Goal: Find specific page/section: Find specific page/section

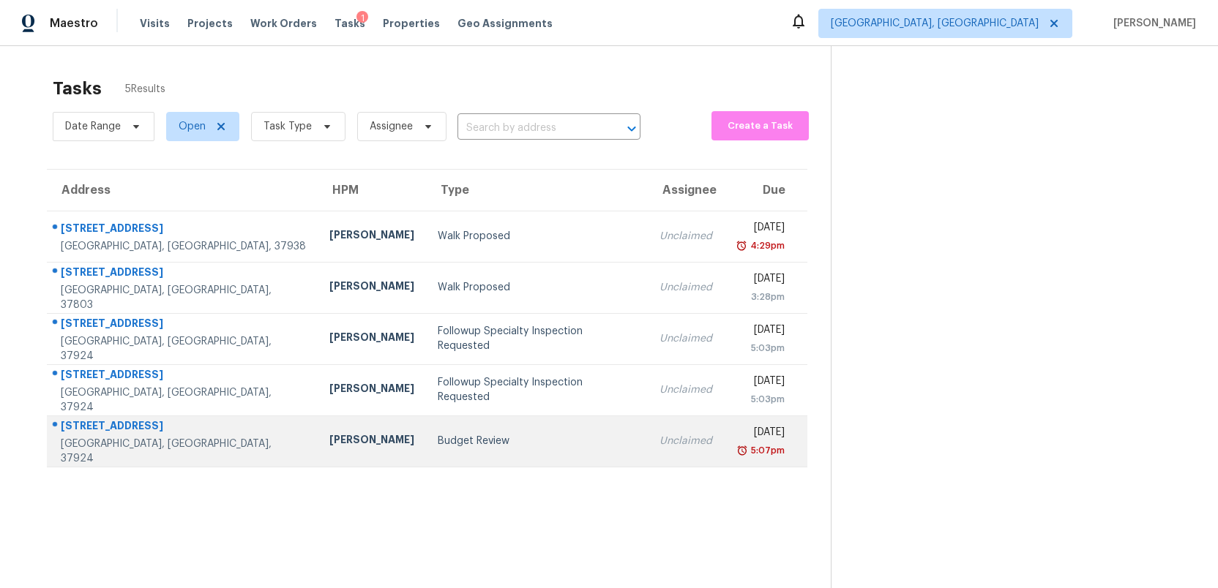
click at [113, 433] on div "[STREET_ADDRESS]" at bounding box center [183, 428] width 245 height 18
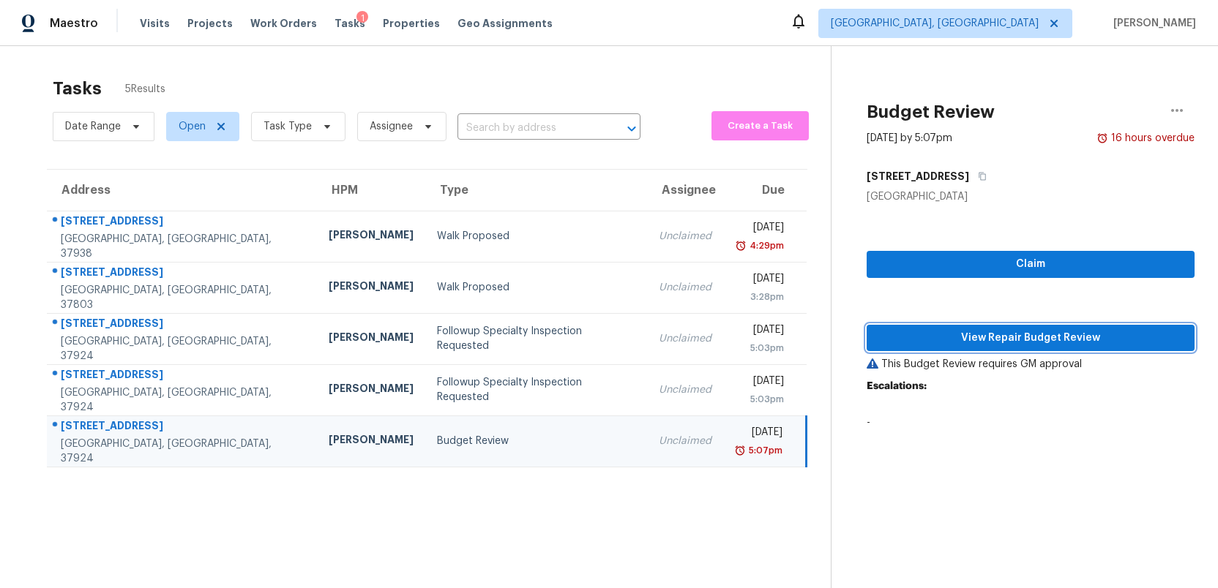
click at [1068, 337] on span "View Repair Budget Review" at bounding box center [1030, 338] width 304 height 18
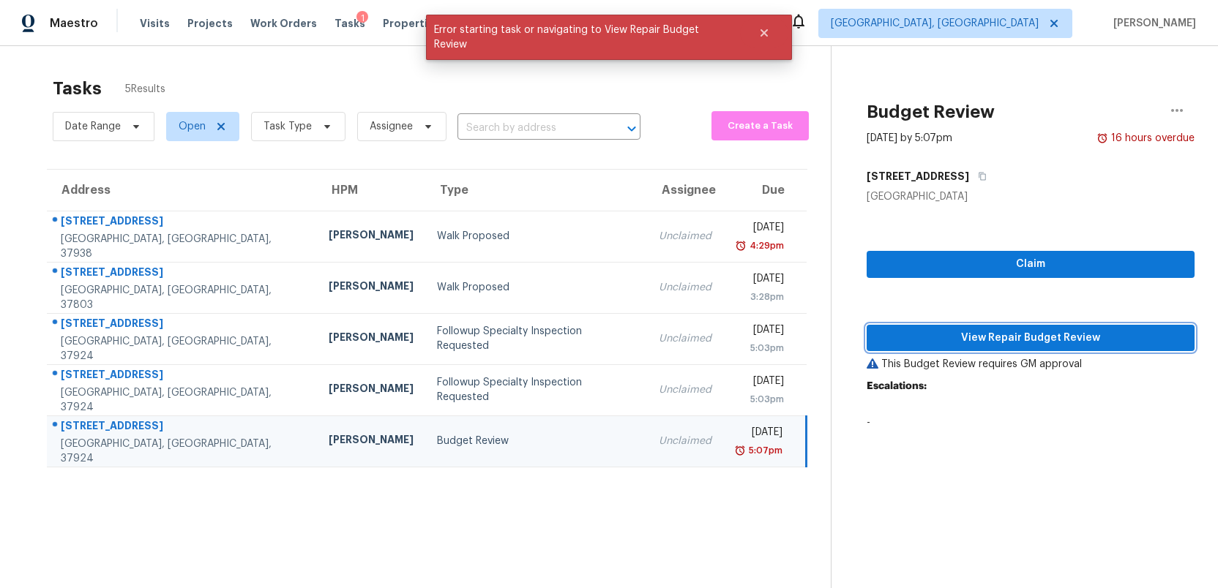
click at [1036, 337] on span "View Repair Budget Review" at bounding box center [1030, 338] width 304 height 18
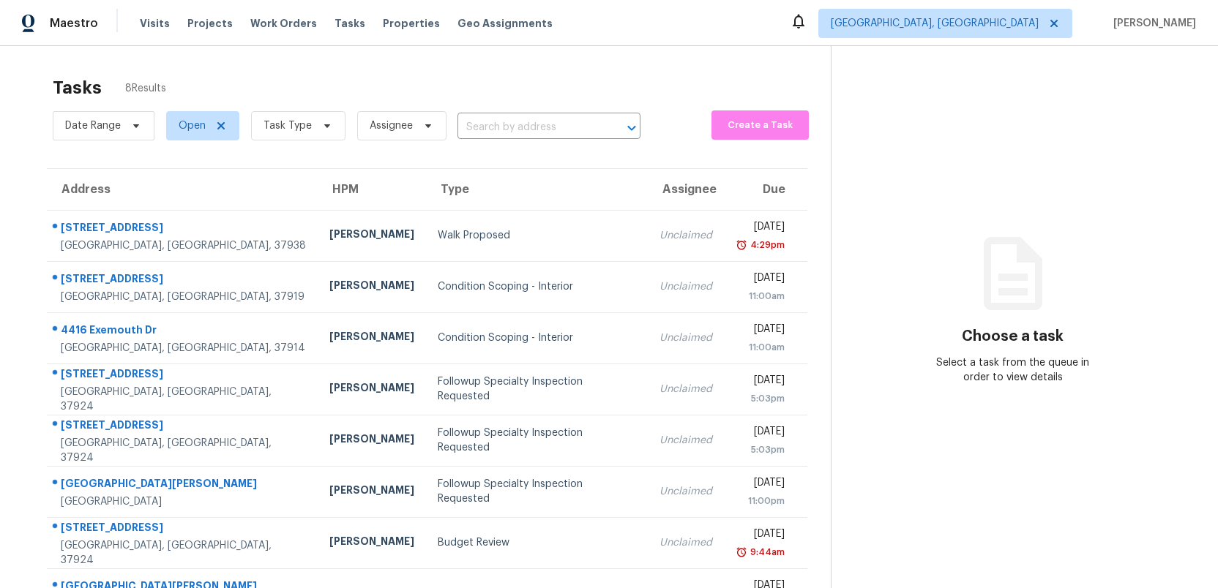
scroll to position [46, 0]
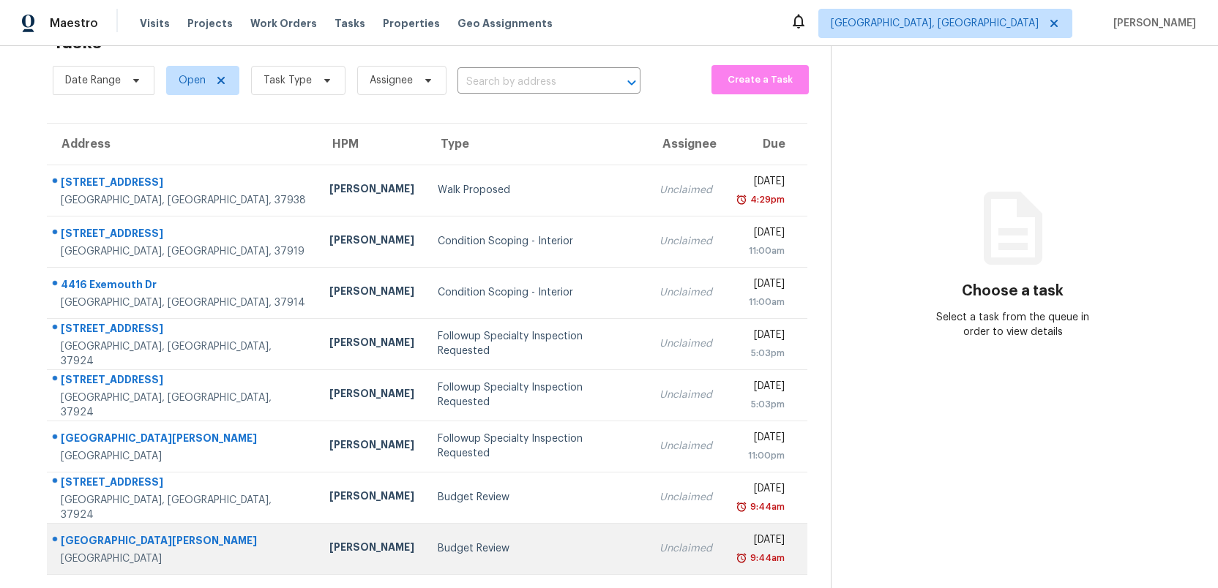
click at [438, 547] on div "Budget Review" at bounding box center [537, 549] width 198 height 15
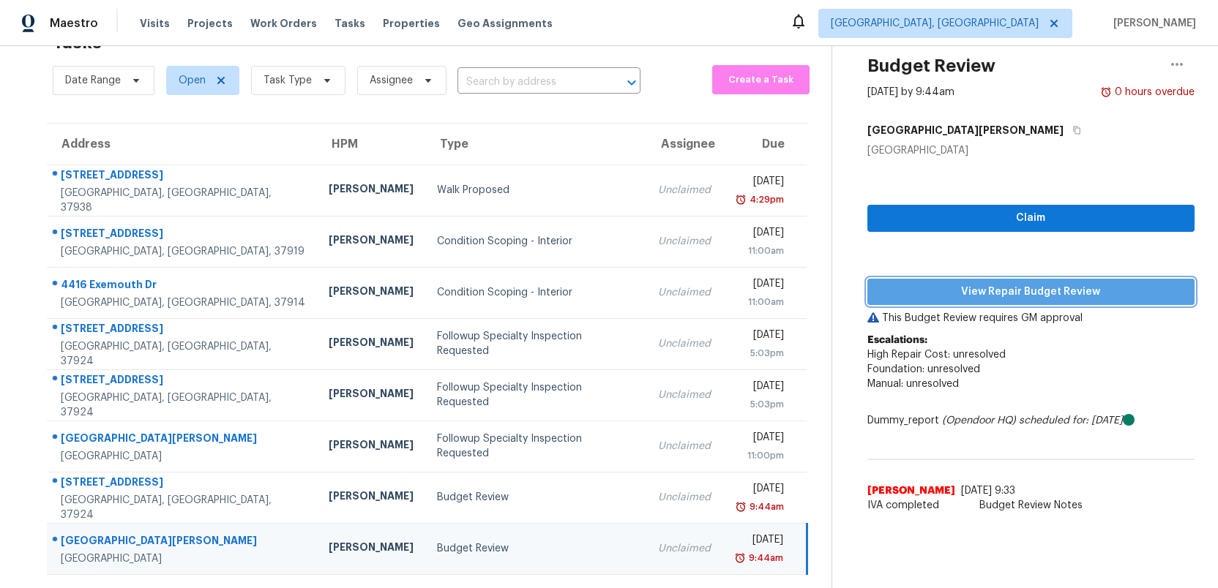
click at [956, 293] on span "View Repair Budget Review" at bounding box center [1031, 292] width 304 height 18
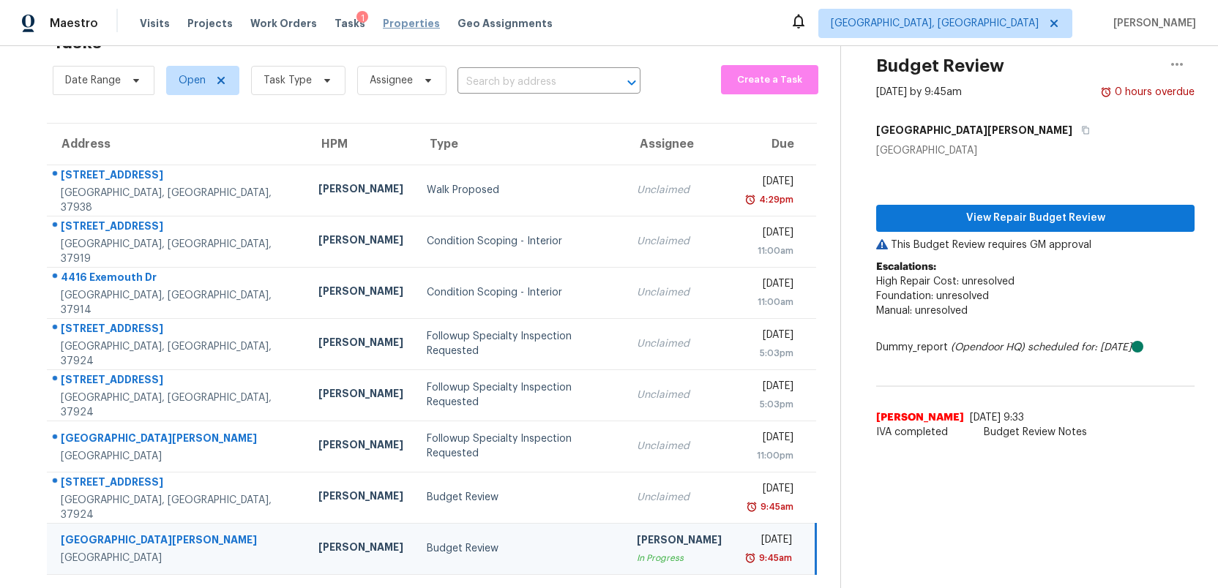
click at [384, 24] on span "Properties" at bounding box center [411, 23] width 57 height 15
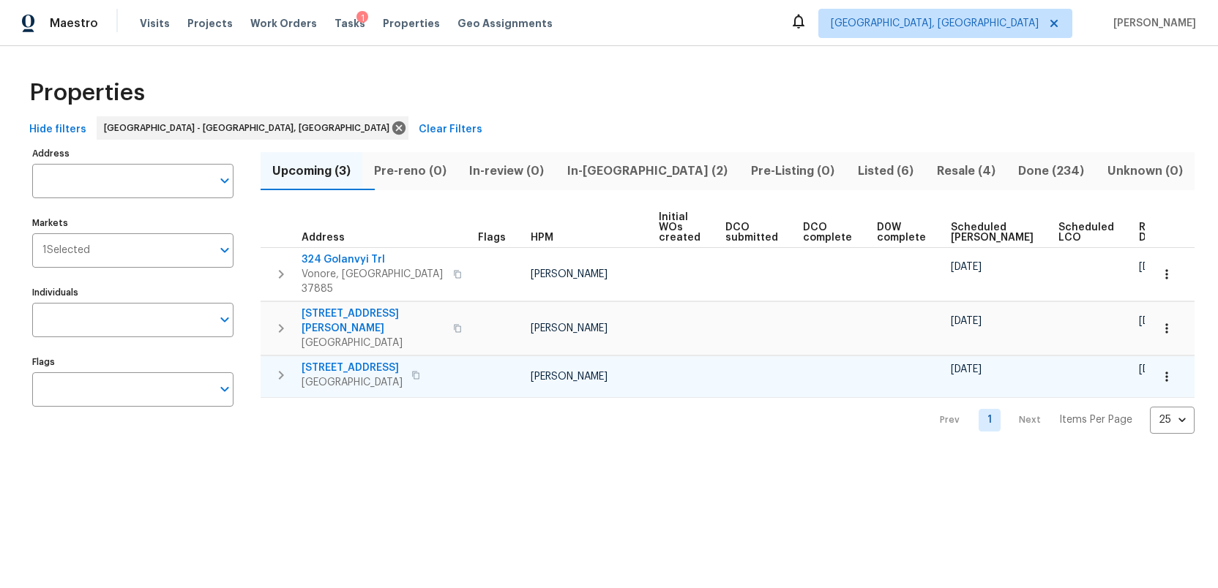
click at [346, 361] on span "1012 Kensington Blvd" at bounding box center [352, 368] width 101 height 15
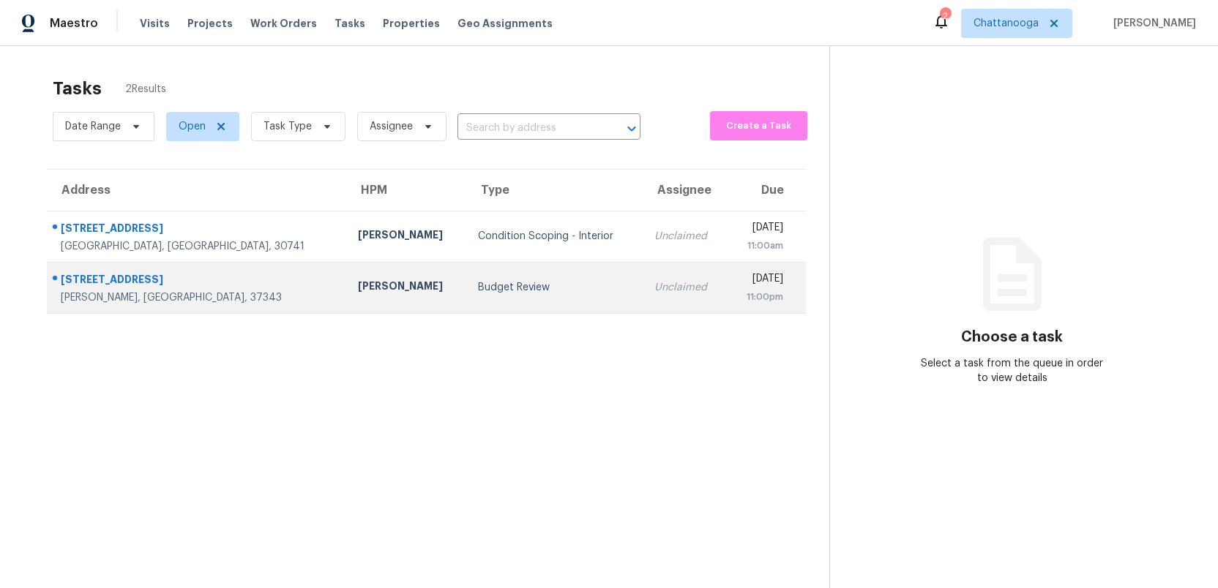
click at [478, 286] on div "Budget Review" at bounding box center [554, 287] width 153 height 15
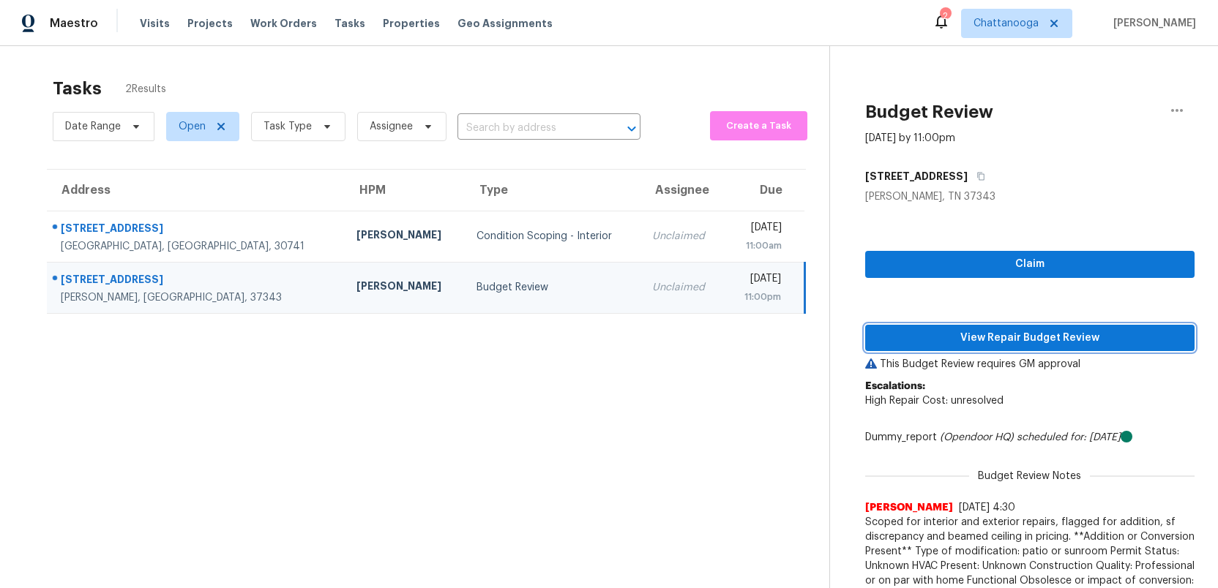
click at [996, 337] on span "View Repair Budget Review" at bounding box center [1030, 338] width 306 height 18
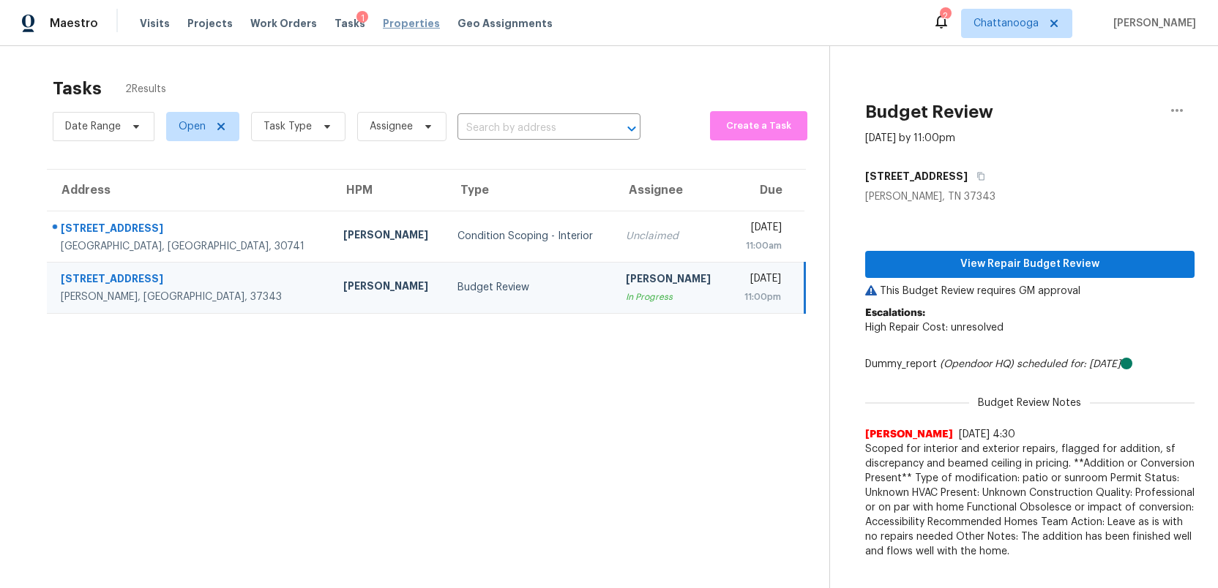
click at [386, 21] on span "Properties" at bounding box center [411, 23] width 57 height 15
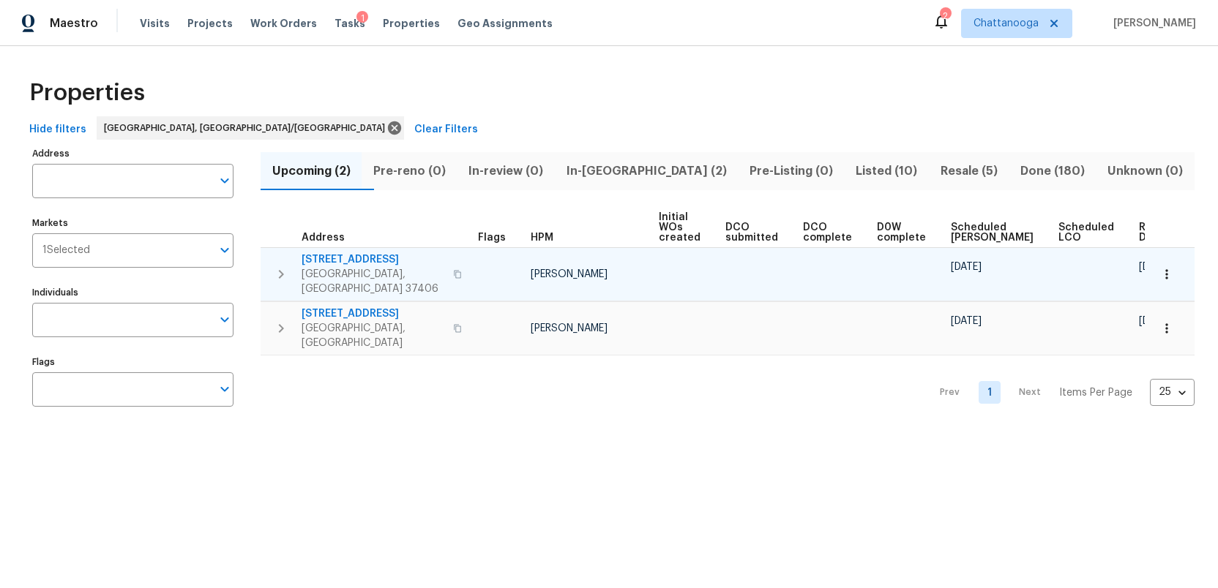
click at [340, 261] on span "2602 Forest Rd" at bounding box center [373, 260] width 143 height 15
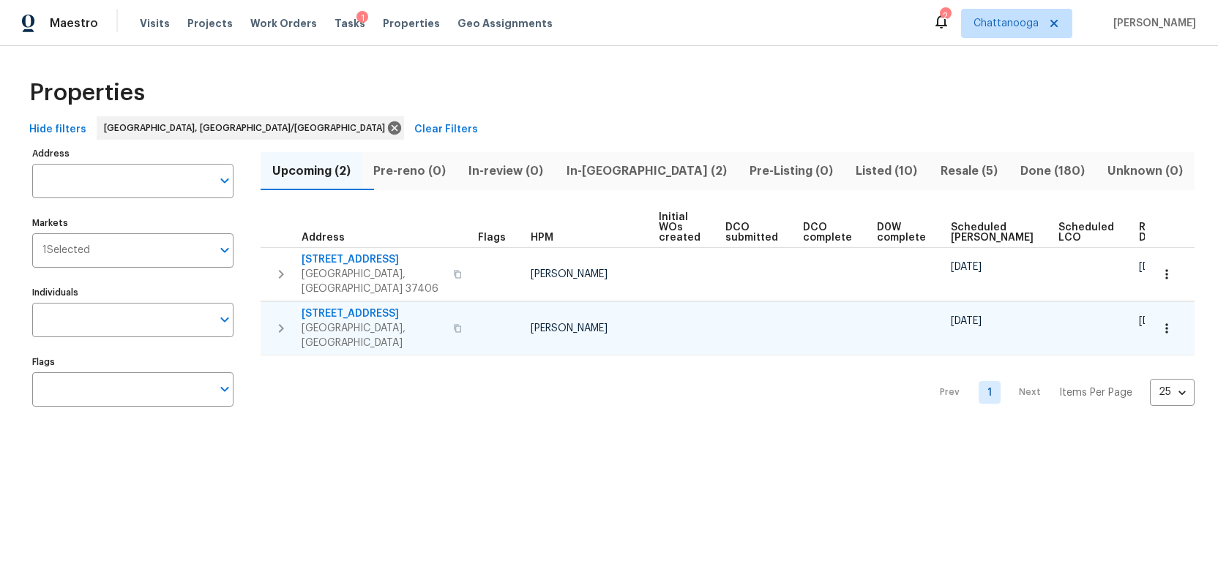
click at [328, 307] on span "8323 Oak Dr" at bounding box center [373, 314] width 143 height 15
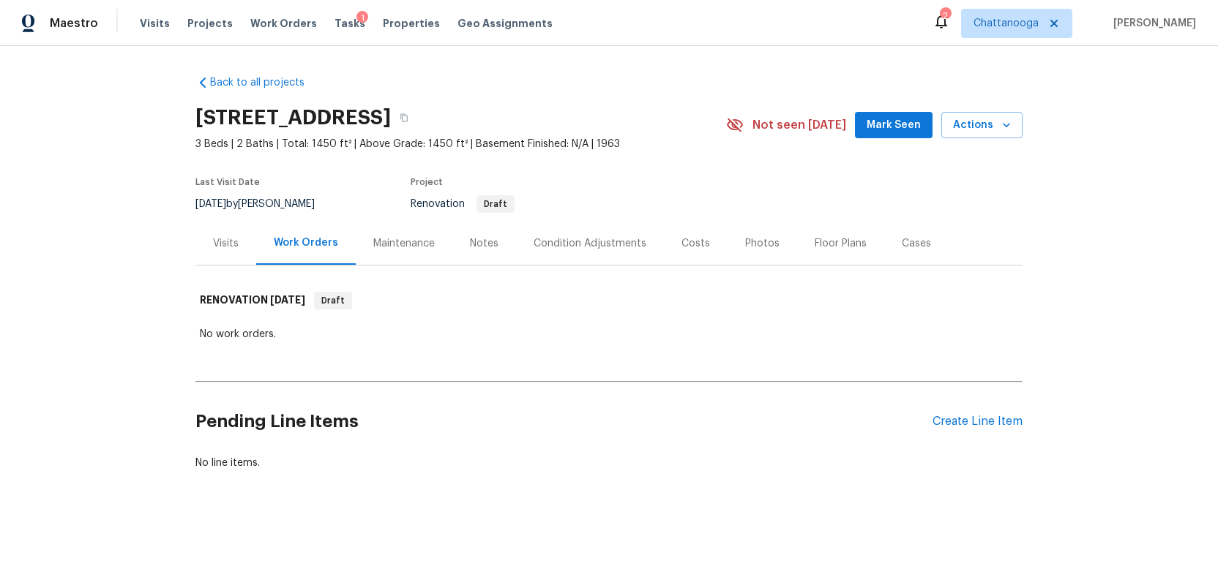
click at [577, 242] on div "Condition Adjustments" at bounding box center [590, 243] width 113 height 15
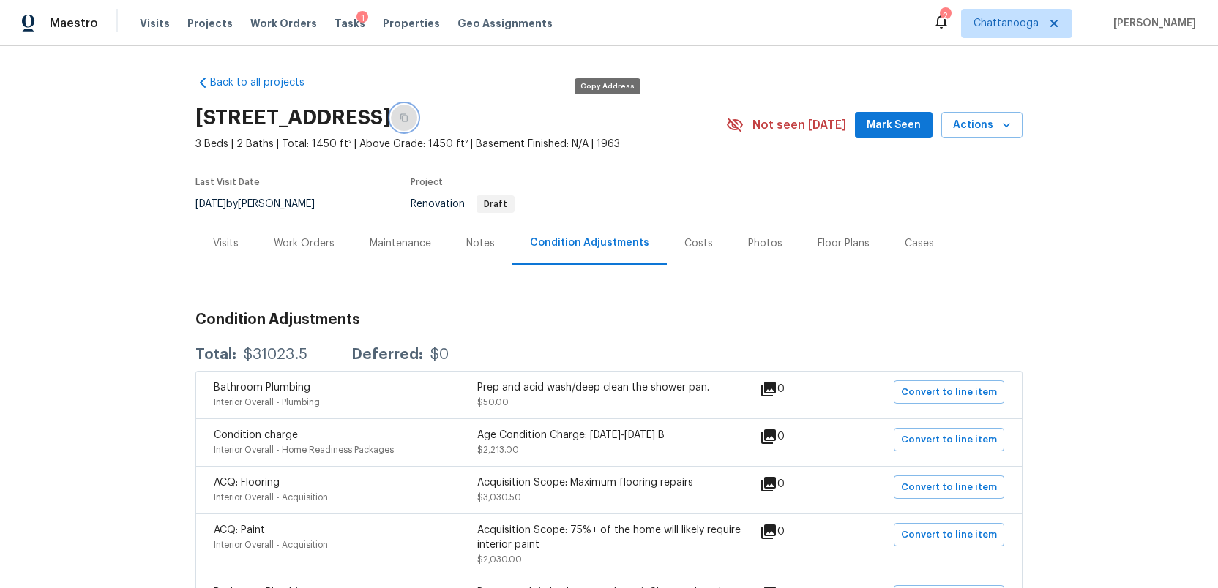
click at [408, 116] on icon "button" at bounding box center [404, 117] width 9 height 9
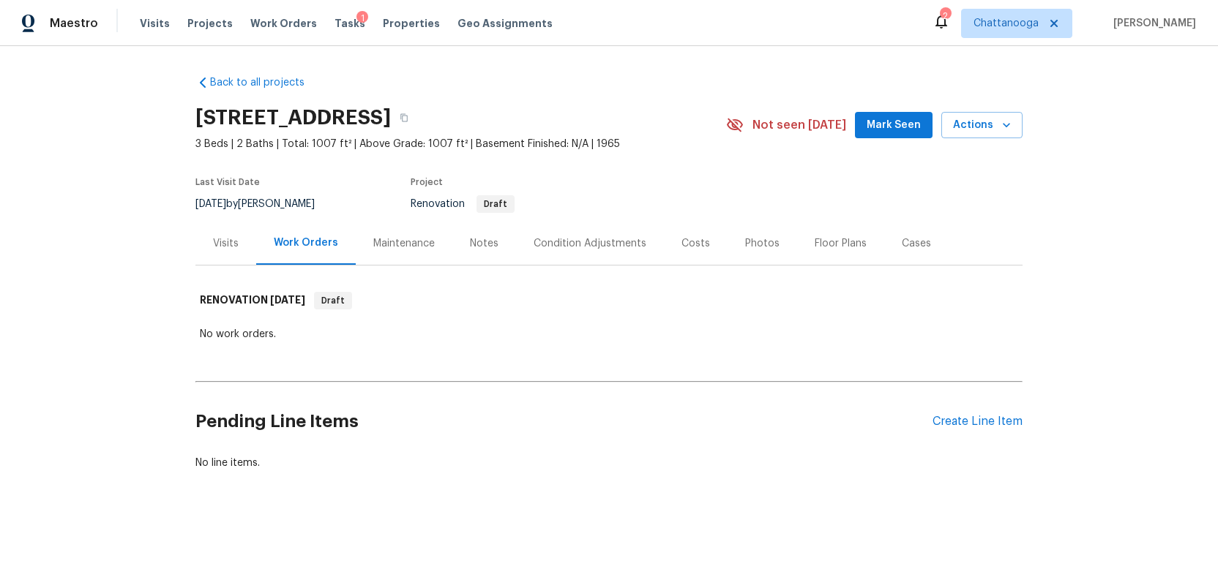
click at [597, 242] on div "Condition Adjustments" at bounding box center [590, 243] width 113 height 15
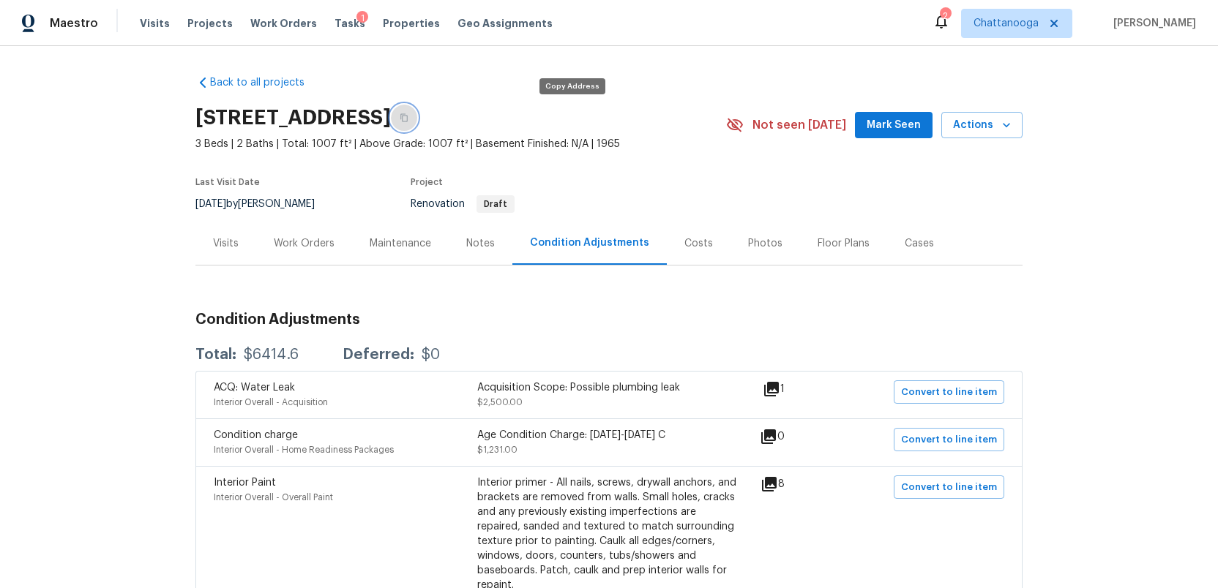
click at [408, 119] on icon "button" at bounding box center [403, 118] width 7 height 8
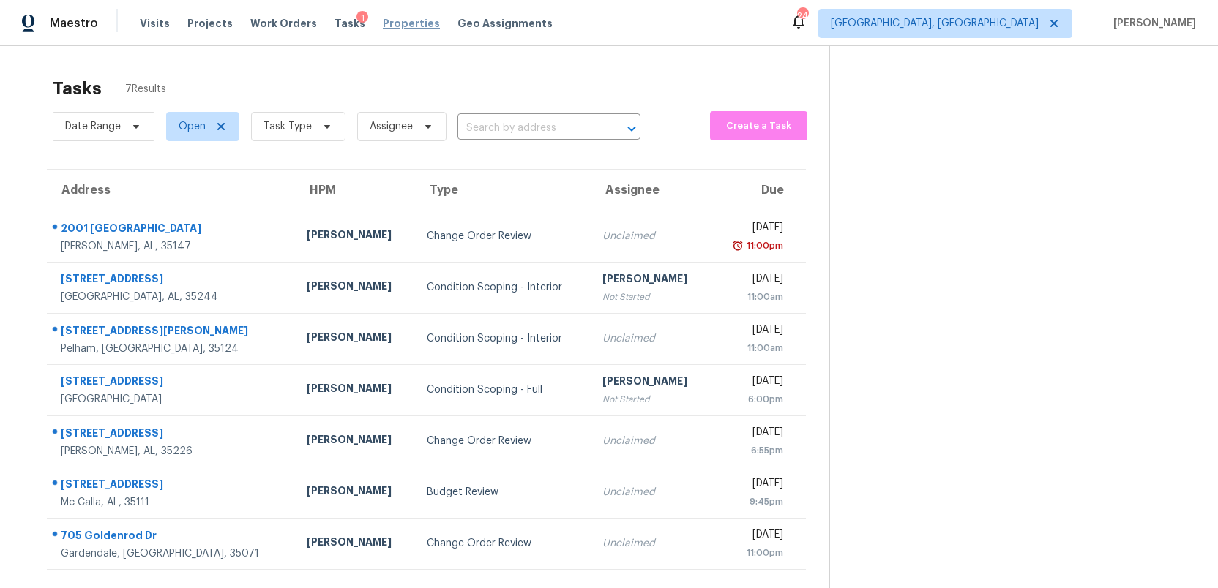
click at [388, 26] on span "Properties" at bounding box center [411, 23] width 57 height 15
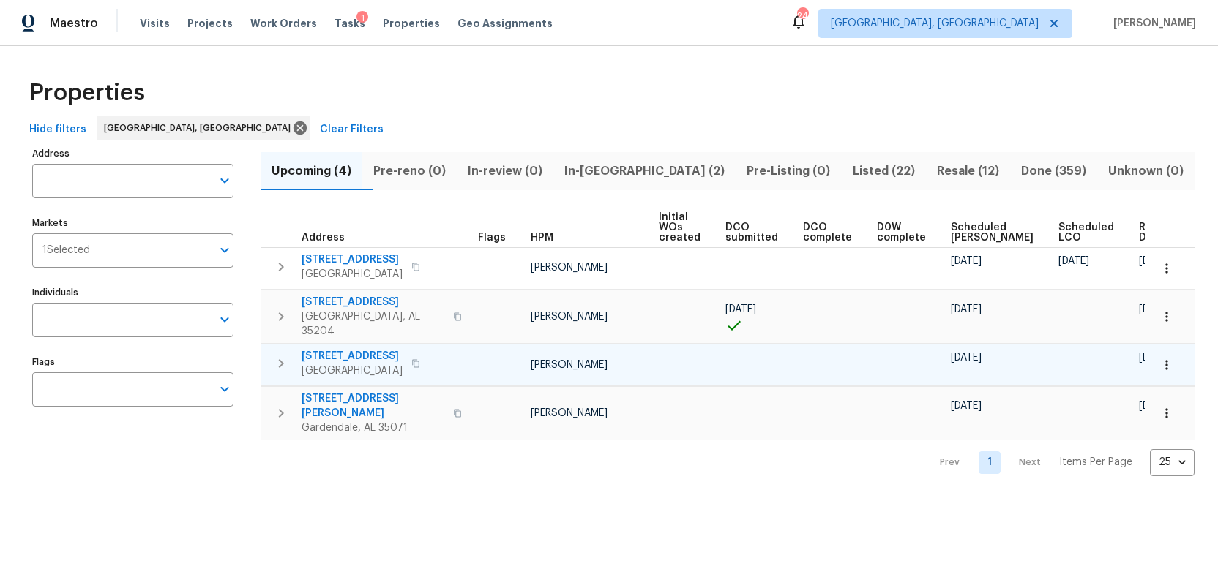
click at [333, 349] on span "461 4th Way" at bounding box center [352, 356] width 101 height 15
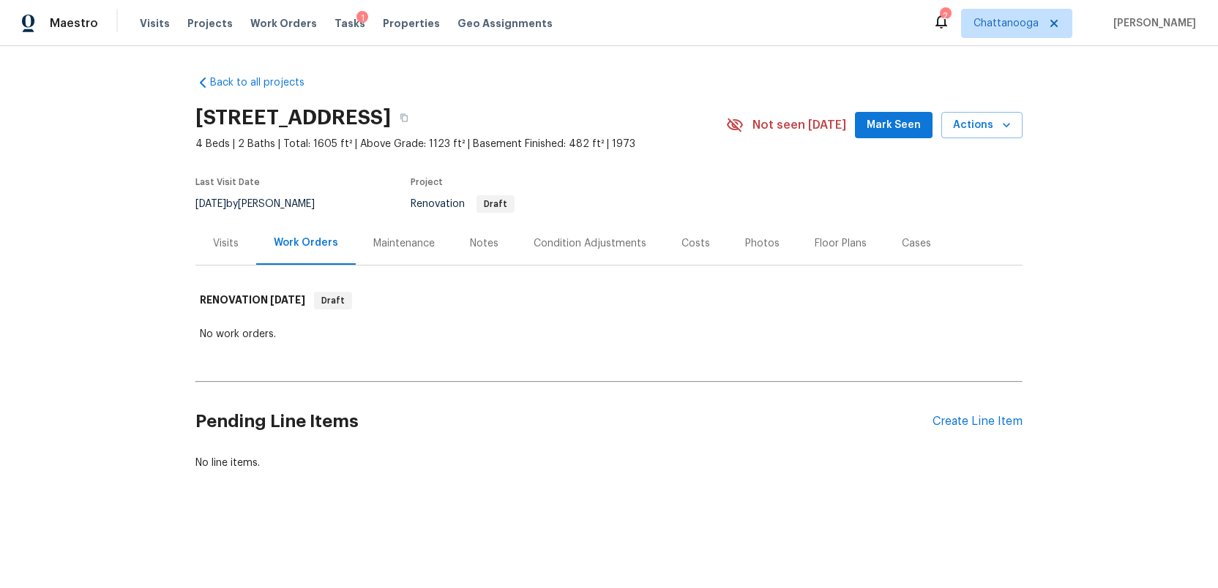
click at [572, 246] on div "Condition Adjustments" at bounding box center [590, 243] width 113 height 15
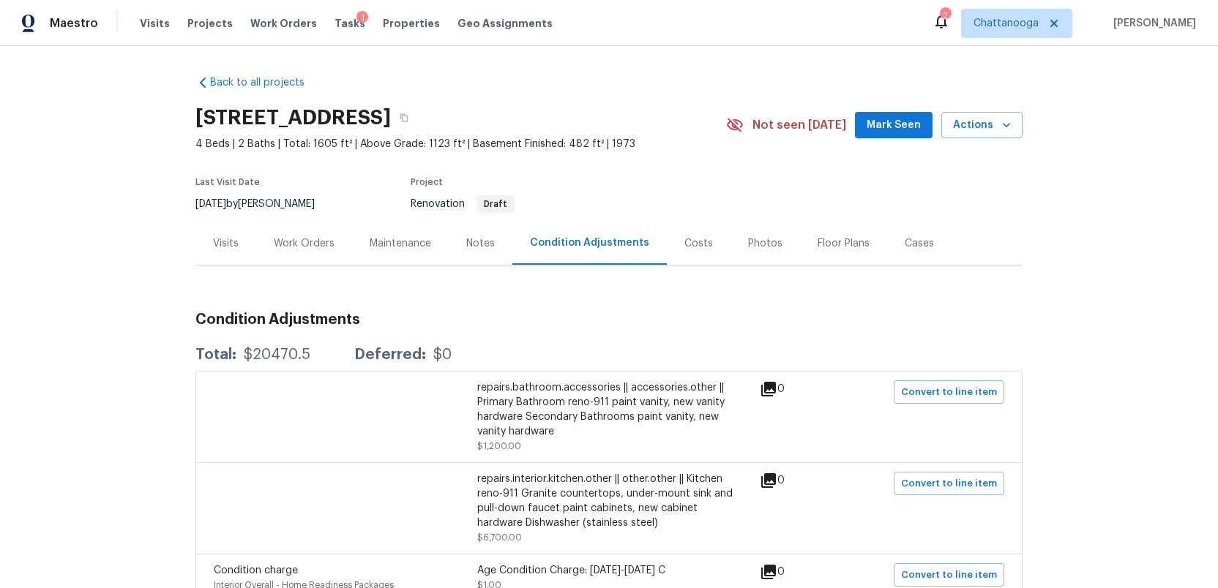
click at [479, 242] on div "Notes" at bounding box center [480, 243] width 29 height 15
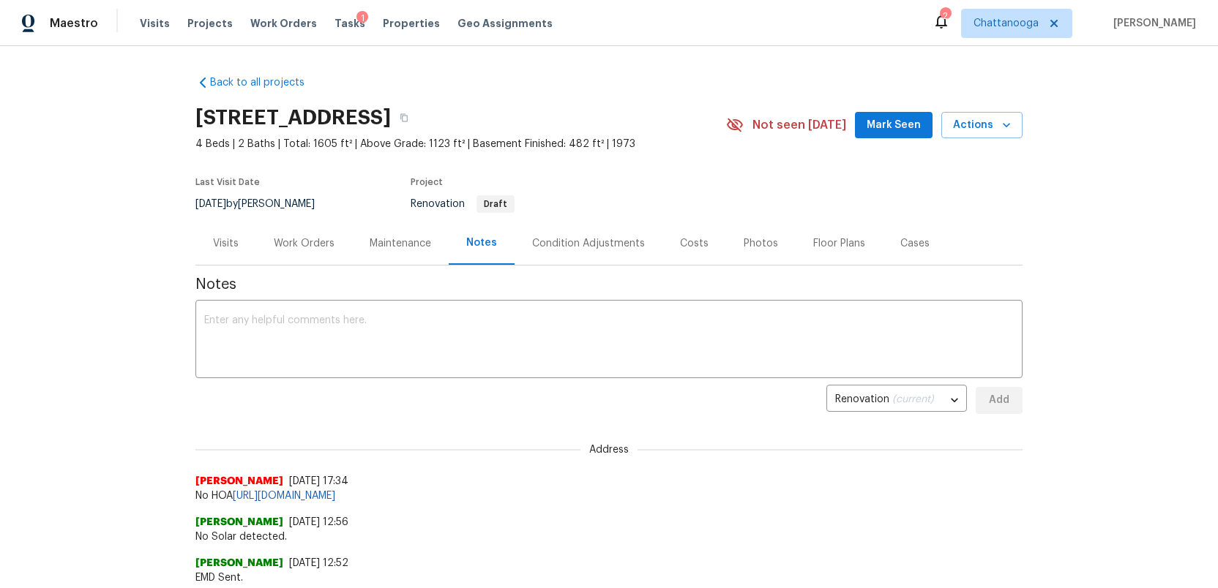
click at [591, 245] on div "Condition Adjustments" at bounding box center [588, 243] width 113 height 15
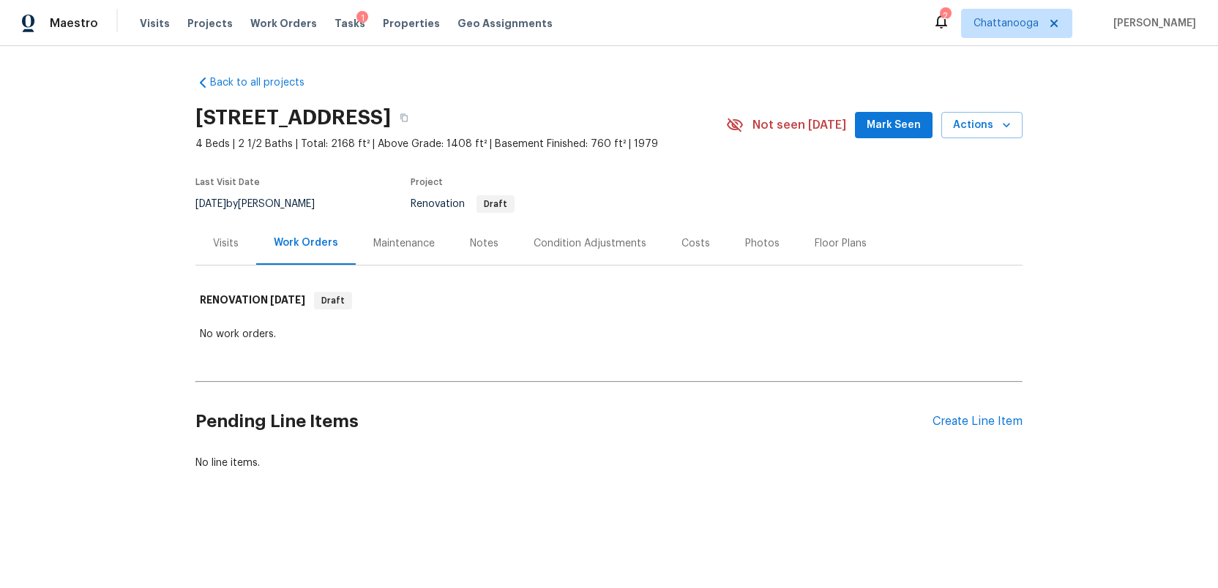
click at [587, 240] on div "Condition Adjustments" at bounding box center [590, 243] width 113 height 15
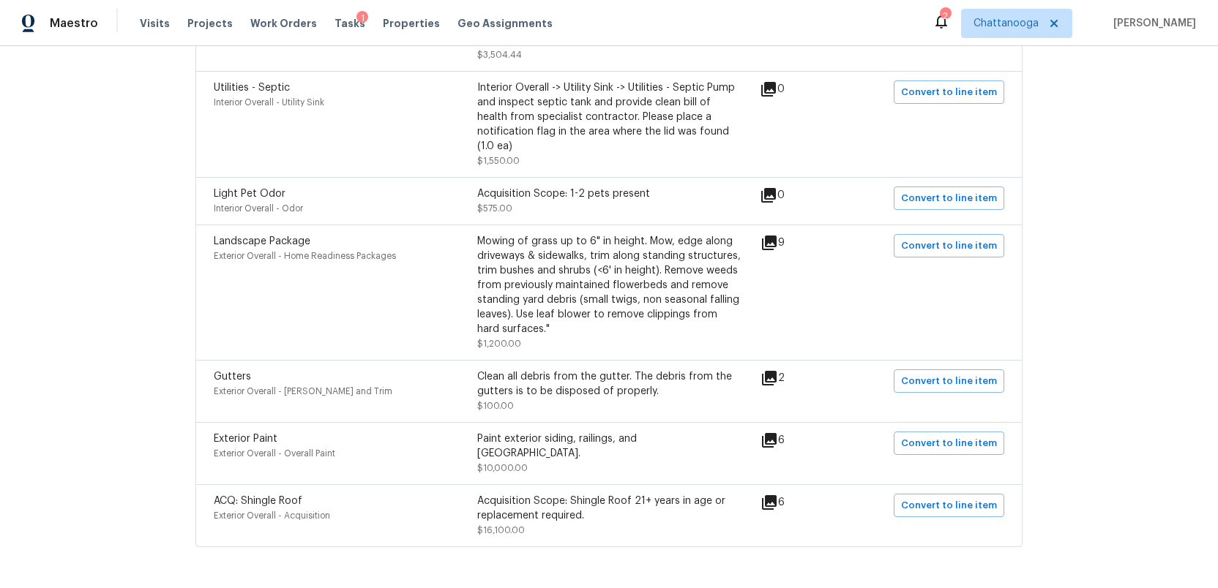
scroll to position [1355, 0]
